Goal: Navigation & Orientation: Find specific page/section

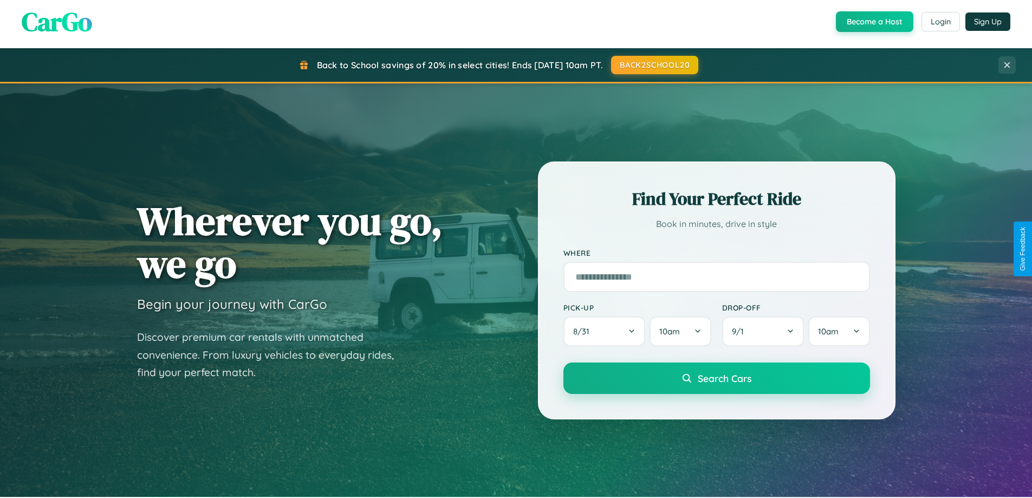
scroll to position [745, 0]
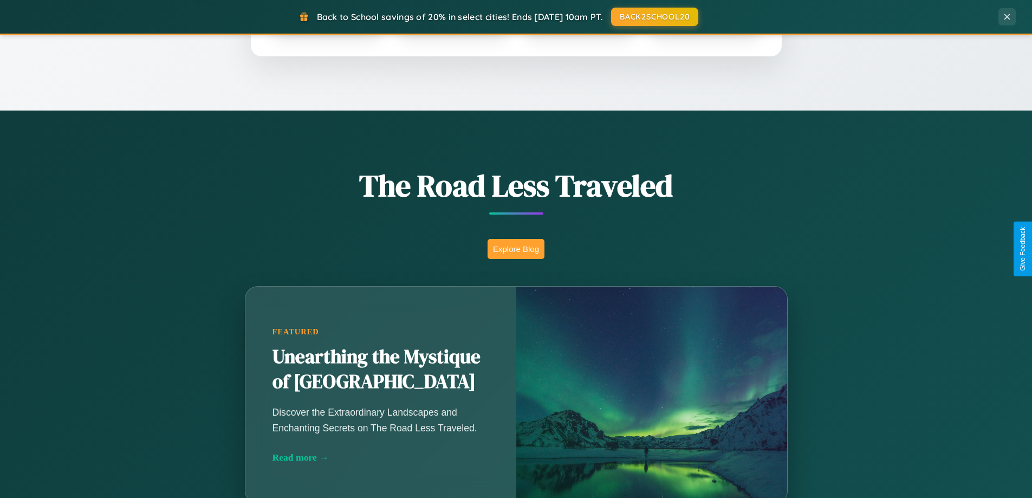
click at [516, 249] on button "Explore Blog" at bounding box center [516, 249] width 57 height 20
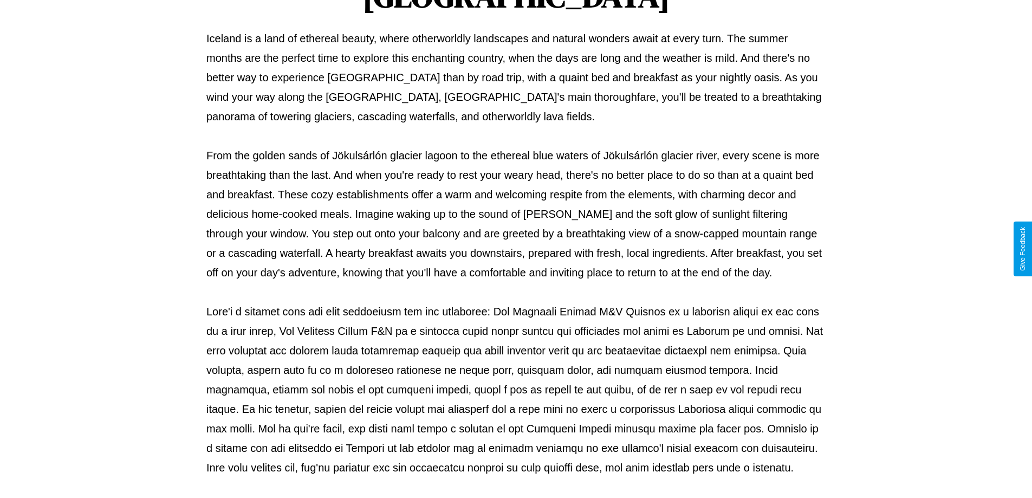
scroll to position [351, 0]
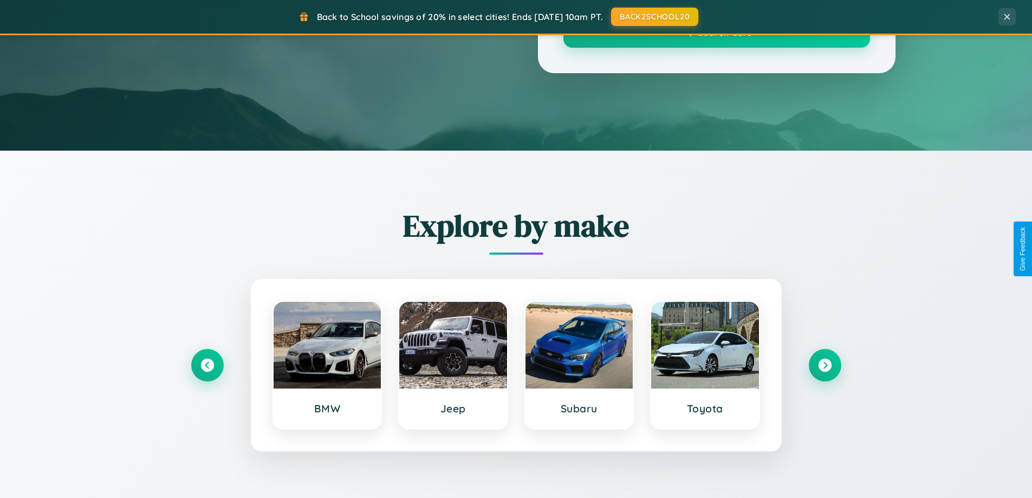
scroll to position [745, 0]
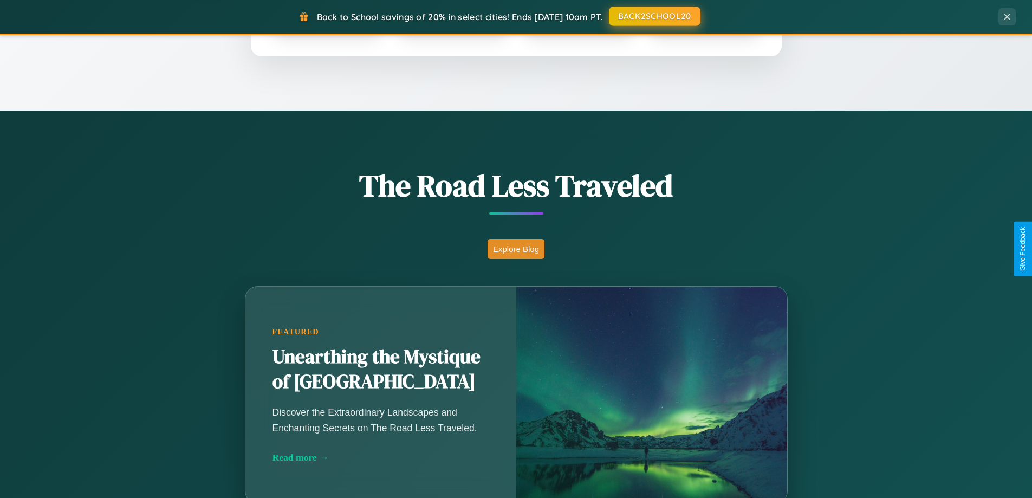
click at [654, 16] on button "BACK2SCHOOL20" at bounding box center [655, 17] width 92 height 20
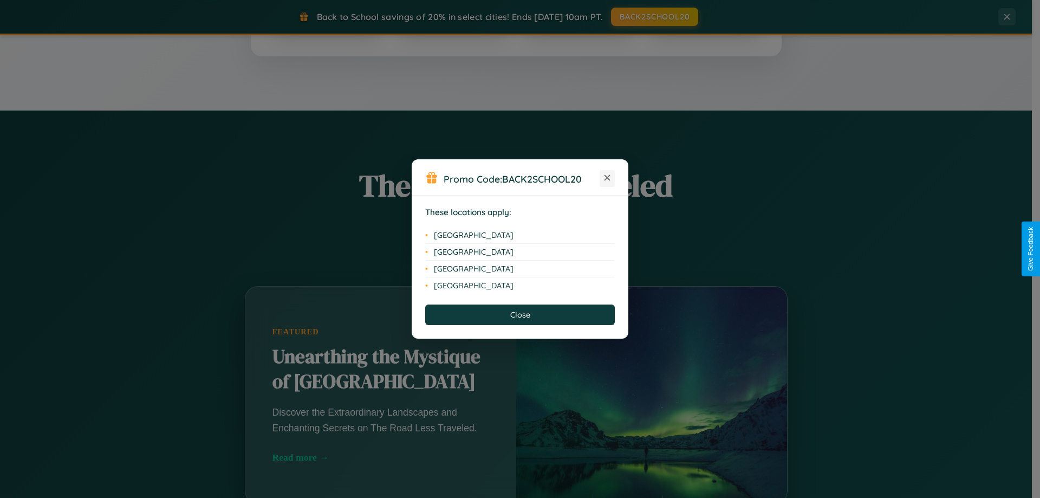
click at [607, 178] on icon at bounding box center [608, 178] width 6 height 6
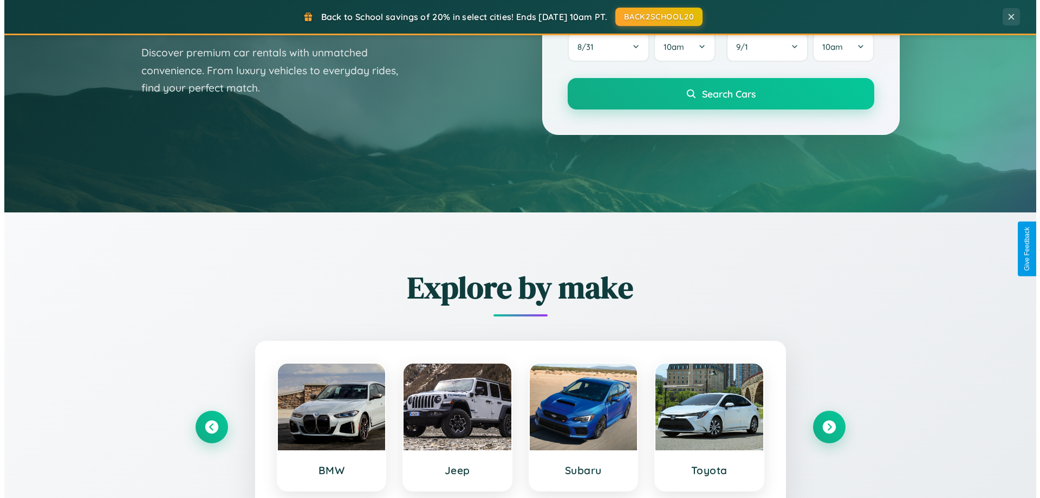
scroll to position [0, 0]
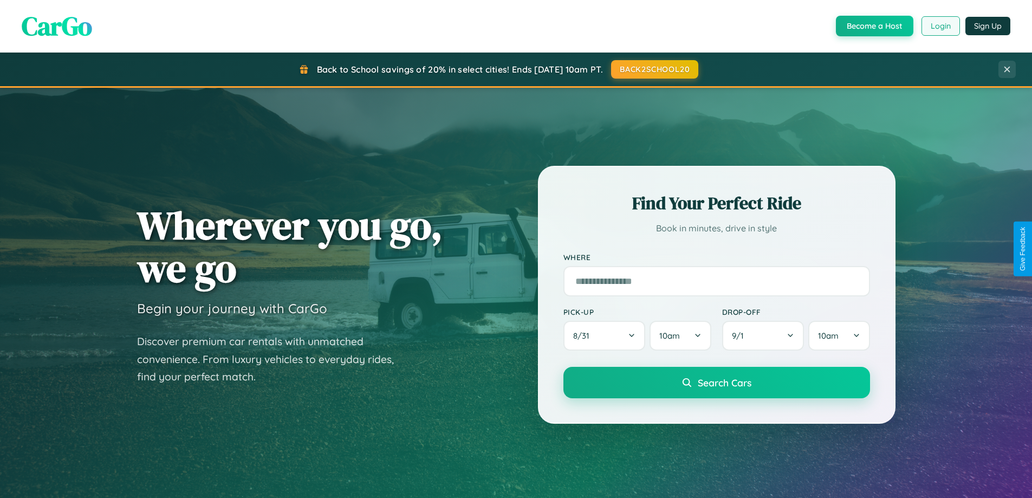
click at [940, 26] on button "Login" at bounding box center [941, 26] width 38 height 20
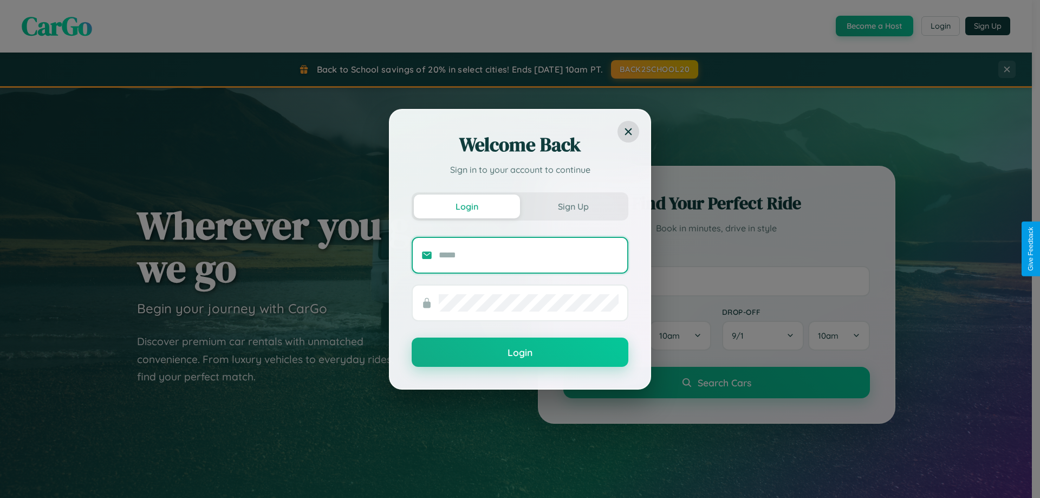
click at [529, 255] on input "text" at bounding box center [529, 254] width 180 height 17
type input "**********"
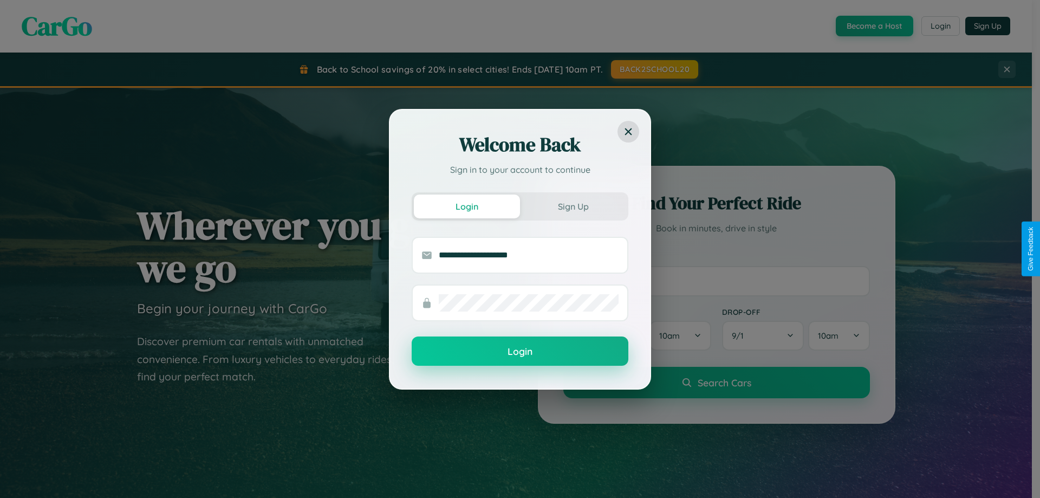
click at [520, 351] on button "Login" at bounding box center [520, 350] width 217 height 29
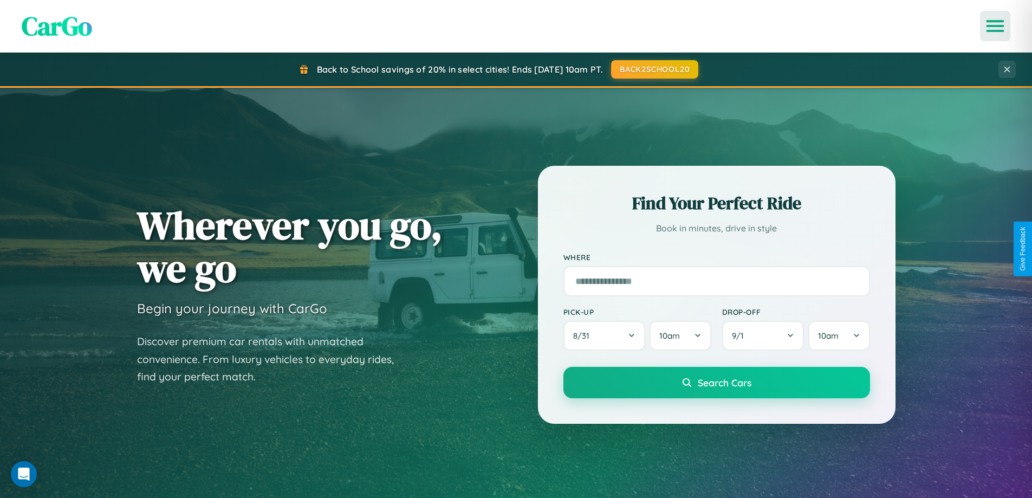
click at [995, 26] on icon "Open menu" at bounding box center [996, 26] width 16 height 10
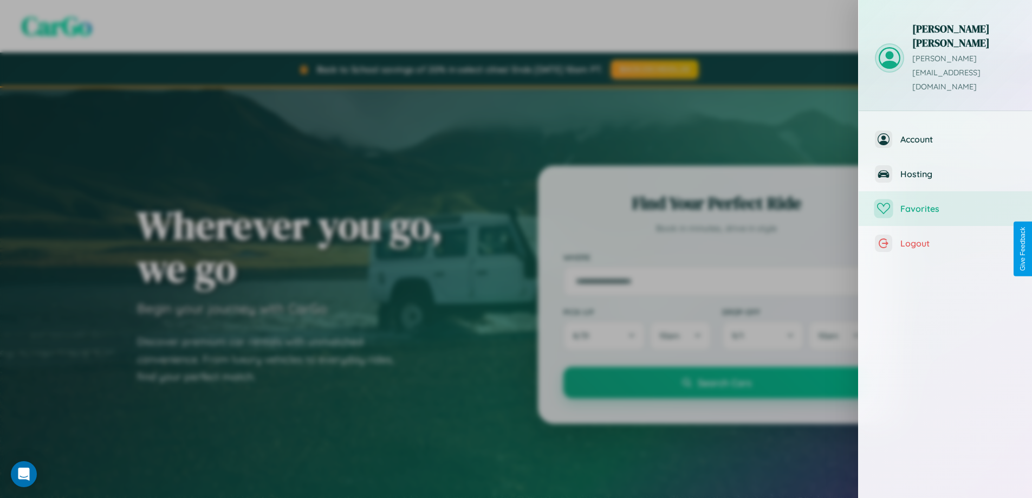
click at [945, 203] on span "Favorites" at bounding box center [957, 208] width 115 height 11
